Goal: Task Accomplishment & Management: Use online tool/utility

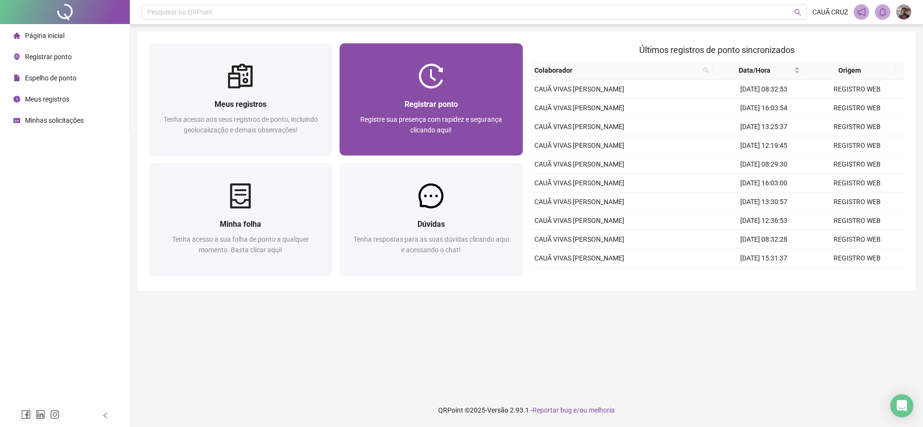
click at [480, 82] on div at bounding box center [431, 76] width 183 height 25
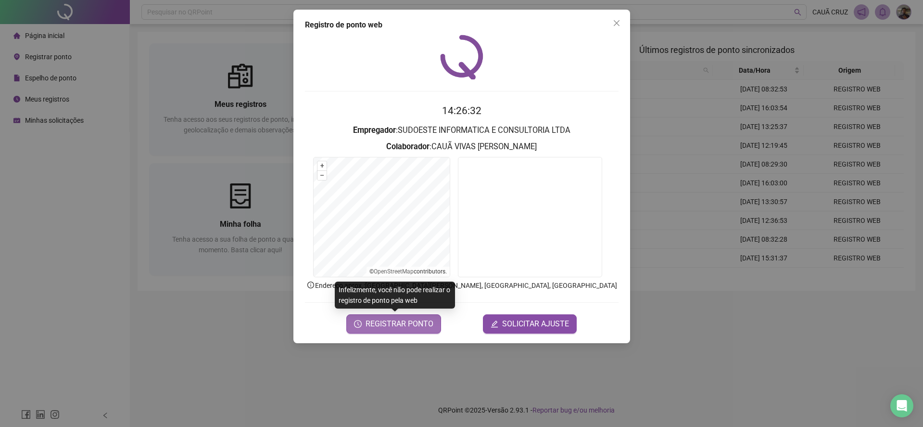
click at [418, 331] on button "REGISTRAR PONTO" at bounding box center [393, 323] width 95 height 19
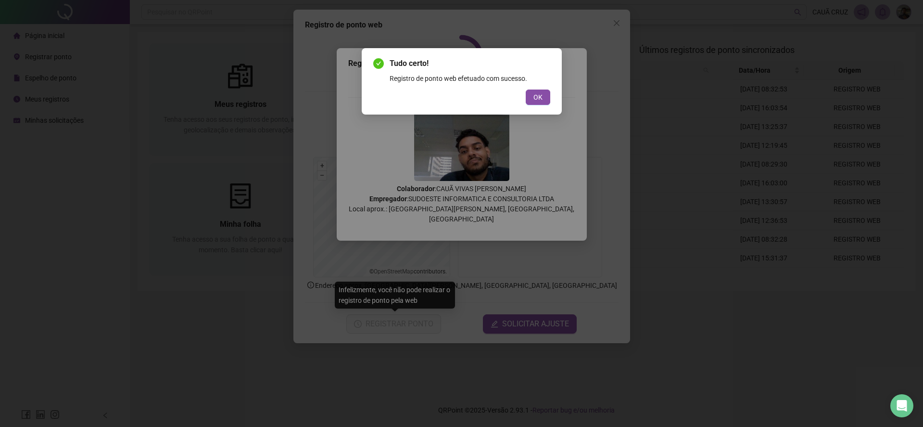
click at [559, 114] on div "Tudo certo! Registro de ponto web efetuado com sucesso. OK" at bounding box center [462, 81] width 200 height 66
click at [547, 101] on button "OK" at bounding box center [538, 96] width 25 height 15
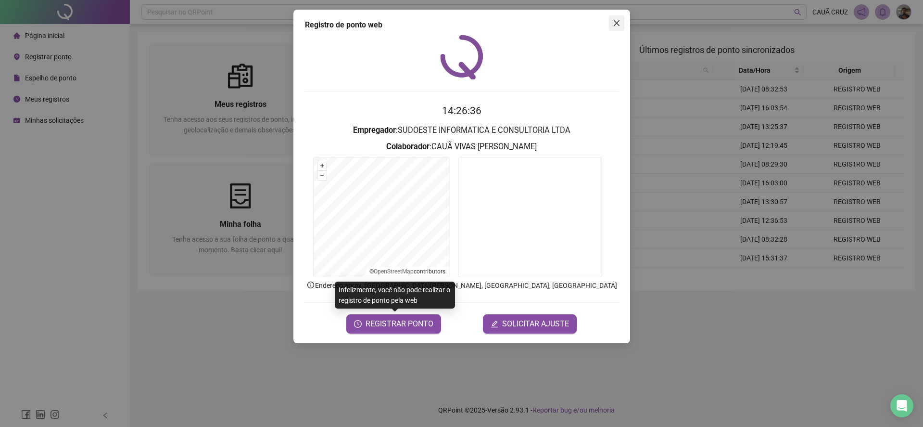
click at [617, 18] on button "Close" at bounding box center [616, 22] width 15 height 15
